Goal: Find specific page/section: Find specific page/section

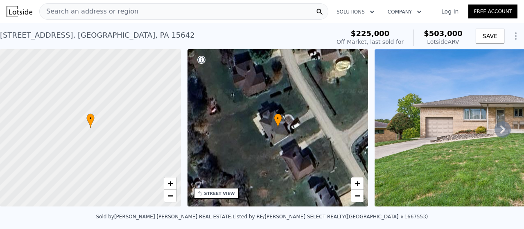
click at [305, 11] on div "Search an address or region" at bounding box center [183, 11] width 289 height 16
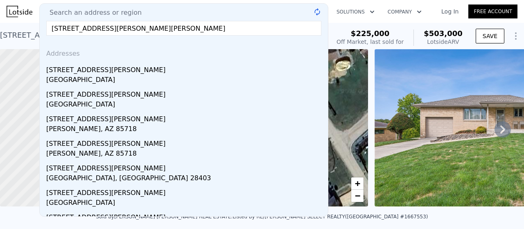
type input "[STREET_ADDRESS][PERSON_NAME]"
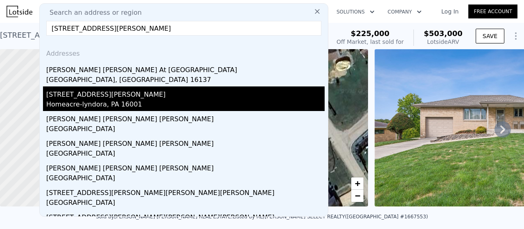
click at [124, 109] on div "Homeacre-lyndora, PA 16001" at bounding box center [185, 104] width 278 height 11
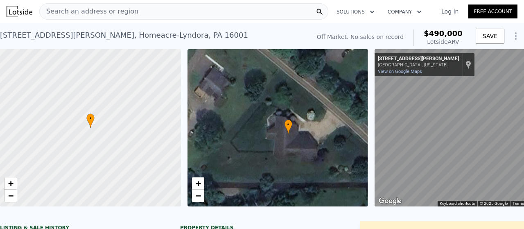
click at [109, 12] on span "Search an address or region" at bounding box center [89, 12] width 99 height 10
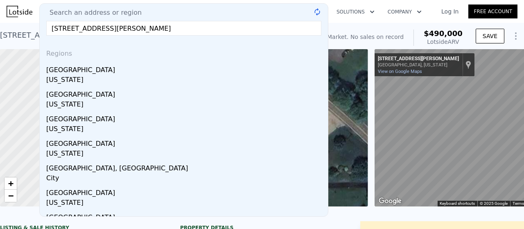
type input "[STREET_ADDRESS][PERSON_NAME]"
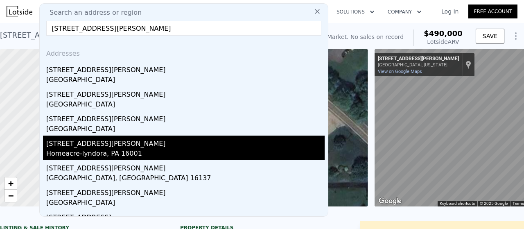
click at [107, 157] on div "Homeacre-lyndora, PA 16001" at bounding box center [185, 154] width 278 height 11
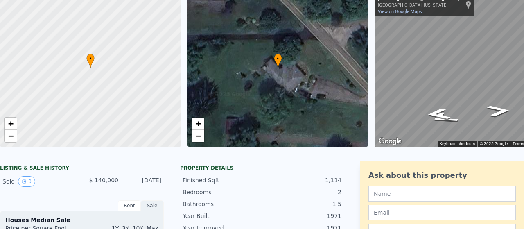
scroll to position [3, 0]
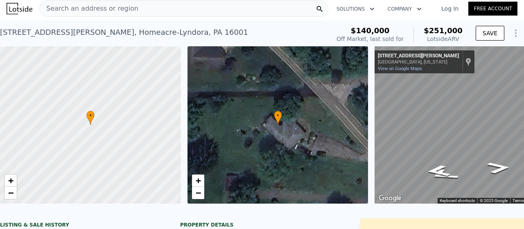
click at [171, 5] on div "Search an address or region" at bounding box center [183, 8] width 289 height 16
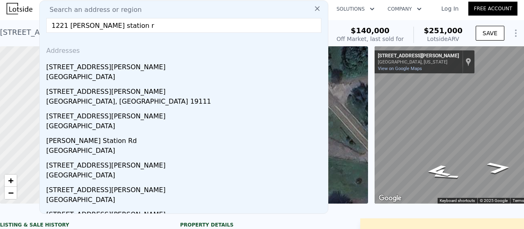
type input "[STREET_ADDRESS][PERSON_NAME]"
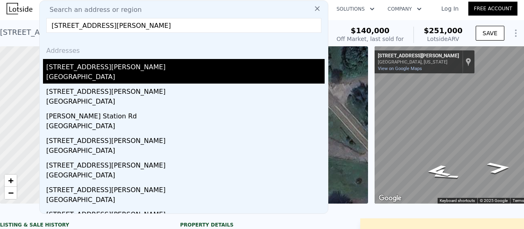
click at [107, 75] on div "[GEOGRAPHIC_DATA]" at bounding box center [185, 77] width 278 height 11
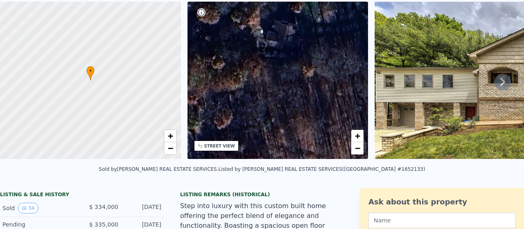
scroll to position [3, 0]
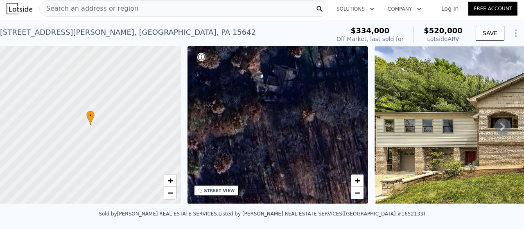
click at [284, 8] on div "Search an address or region" at bounding box center [183, 8] width 289 height 16
